Goal: Task Accomplishment & Management: Complete application form

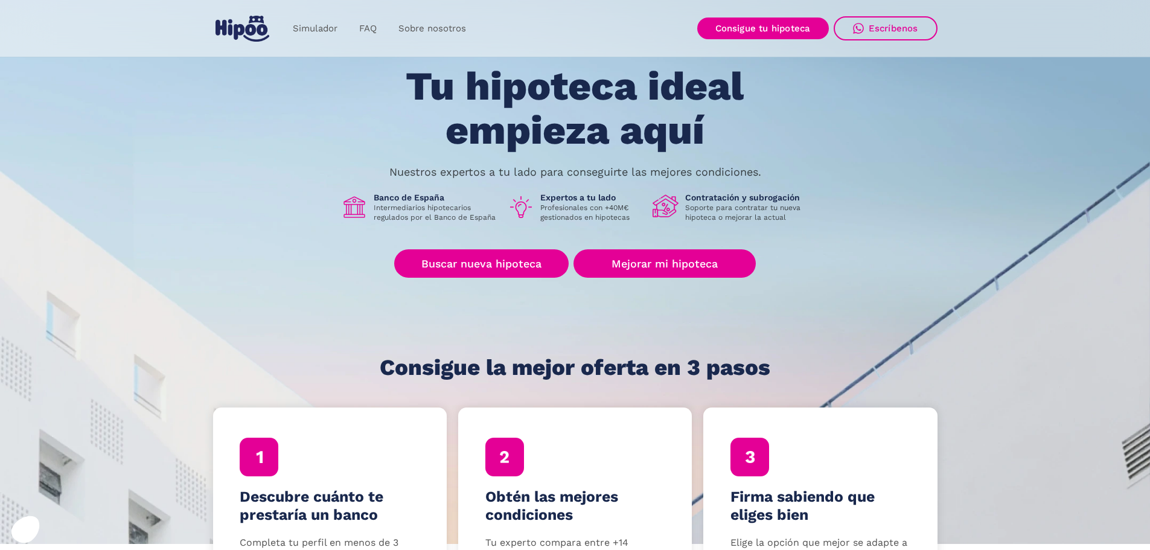
scroll to position [121, 0]
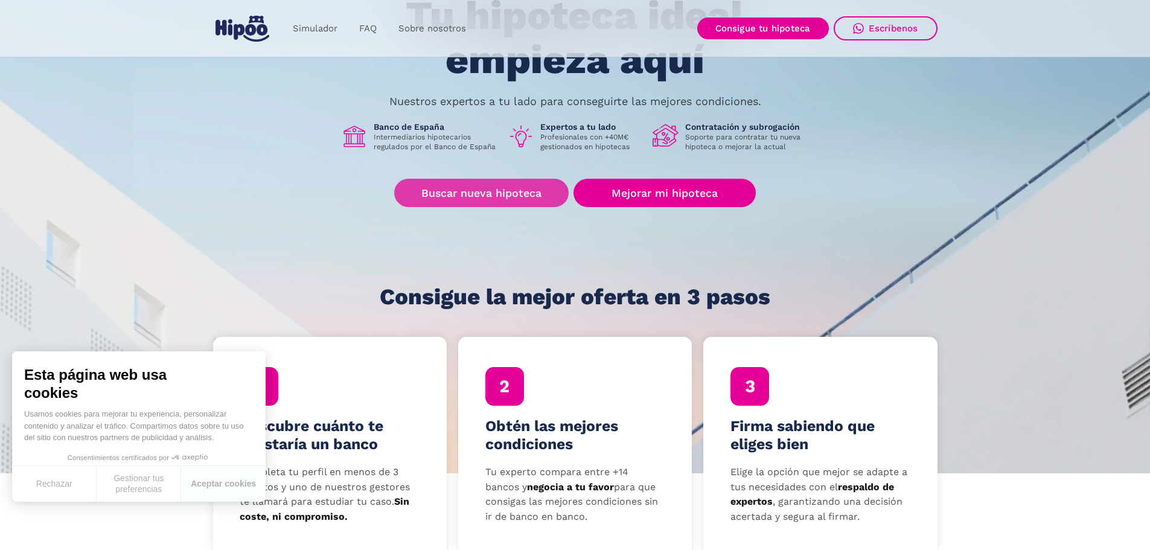
click at [495, 188] on link "Buscar nueva hipoteca" at bounding box center [481, 193] width 174 height 28
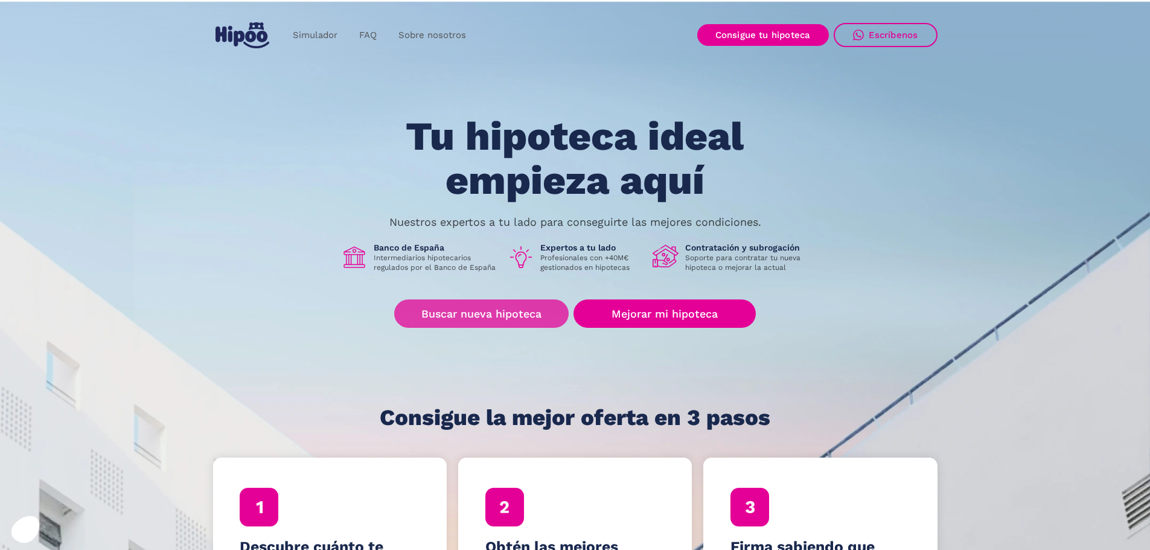
click at [483, 320] on link "Buscar nueva hipoteca" at bounding box center [481, 313] width 174 height 28
click at [482, 314] on link "Buscar nueva hipoteca" at bounding box center [481, 313] width 174 height 28
click at [473, 312] on link "Buscar nueva hipoteca" at bounding box center [481, 313] width 174 height 28
